Goal: Transaction & Acquisition: Purchase product/service

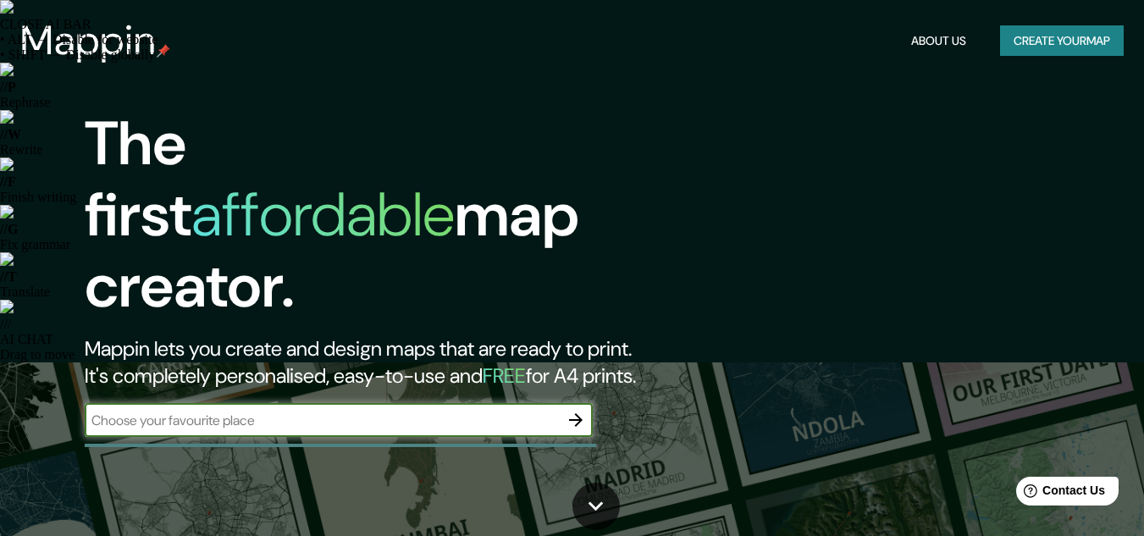
click at [580, 410] on icon "button" at bounding box center [576, 420] width 20 height 20
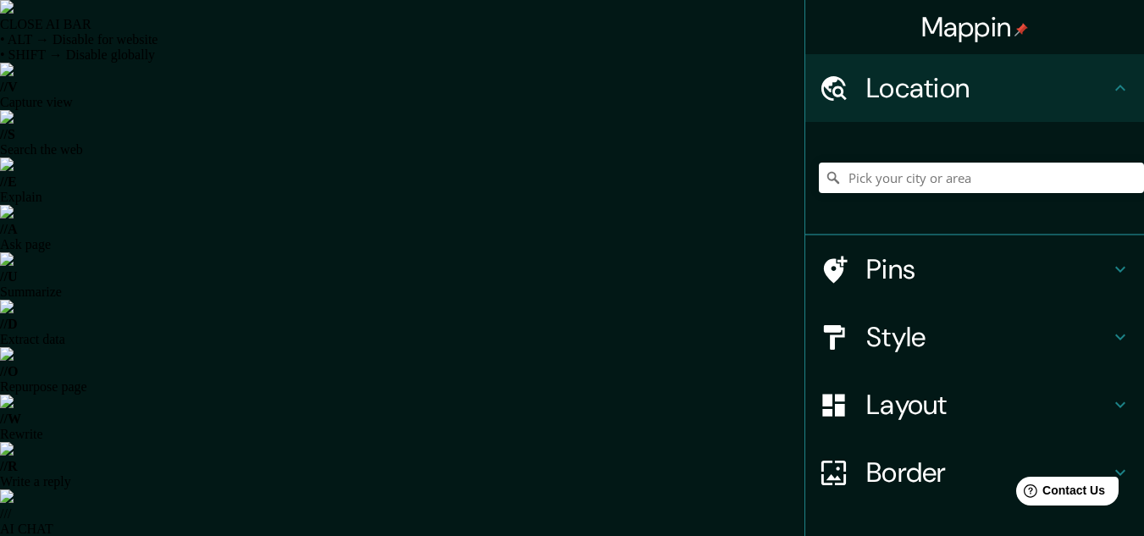
click at [903, 82] on h4 "Location" at bounding box center [988, 88] width 244 height 34
click at [878, 180] on input "Pick your city or area" at bounding box center [981, 178] width 325 height 30
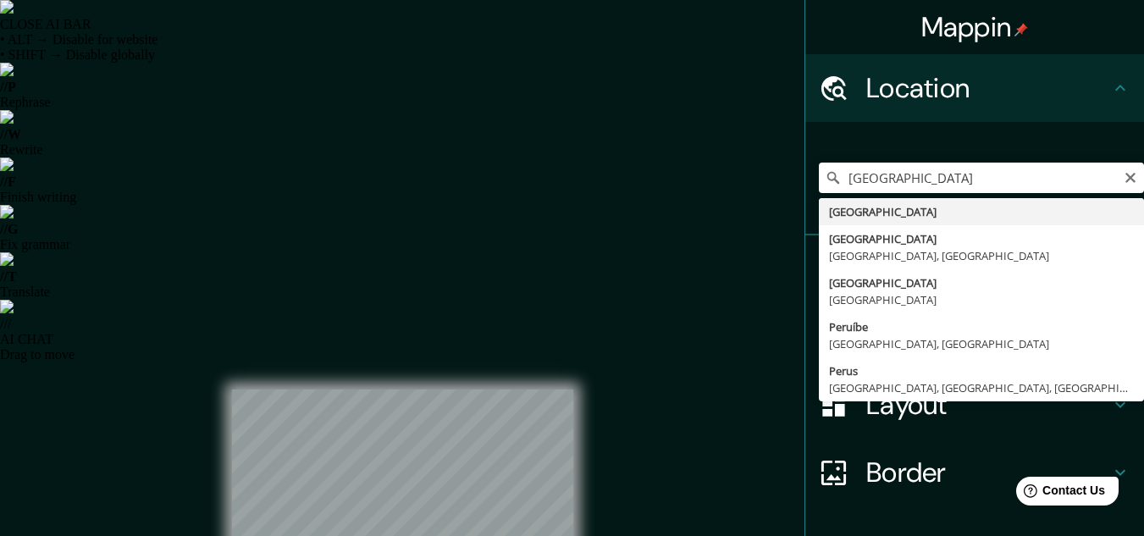
type input "[GEOGRAPHIC_DATA]"
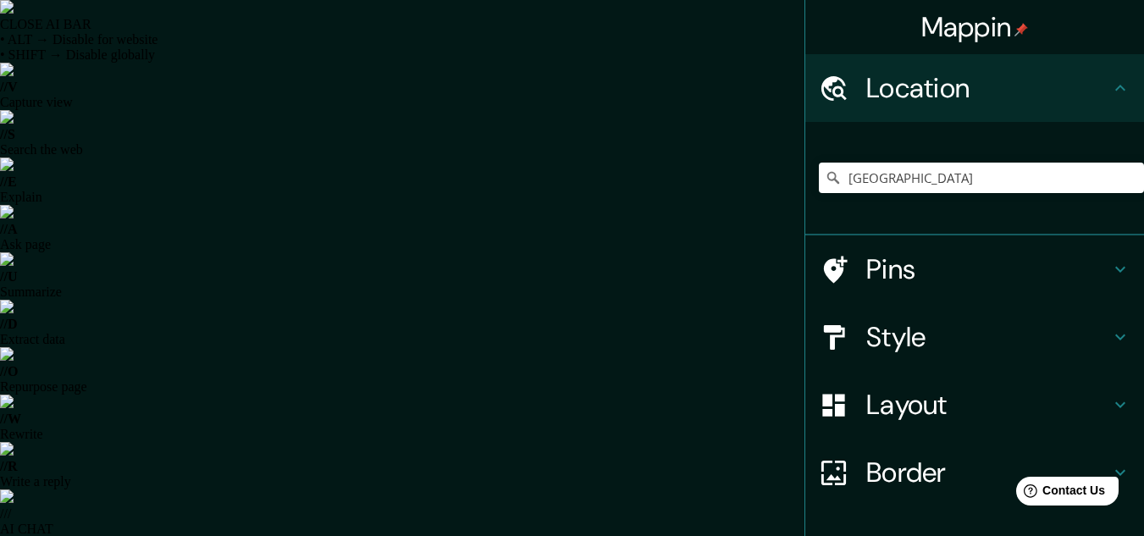
click at [899, 347] on h4 "Style" at bounding box center [988, 337] width 244 height 34
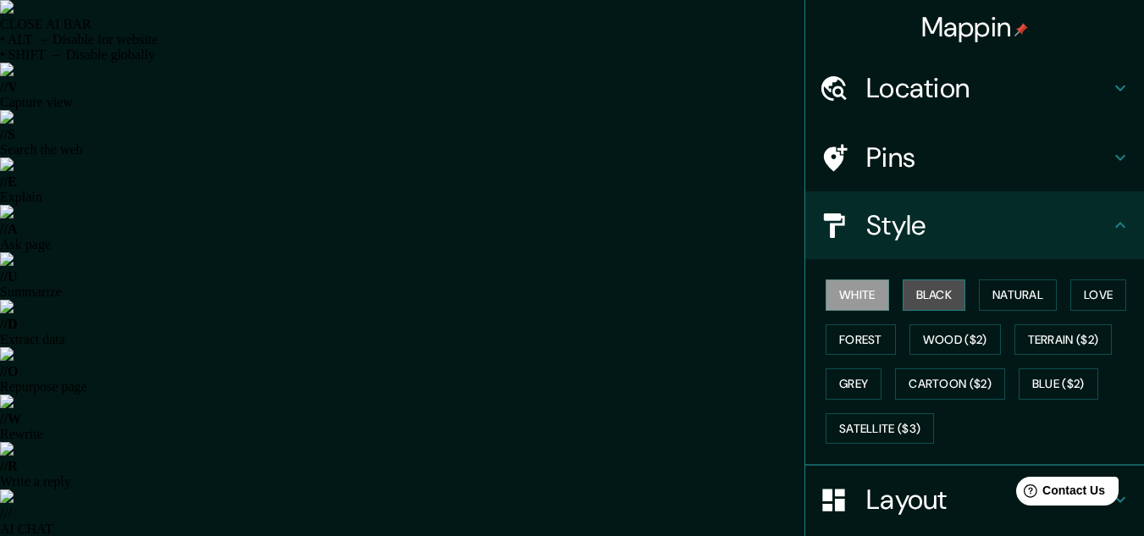
click at [918, 305] on button "Black" at bounding box center [935, 294] width 64 height 31
click at [854, 303] on button "White" at bounding box center [858, 294] width 64 height 31
